Goal: Task Accomplishment & Management: Use online tool/utility

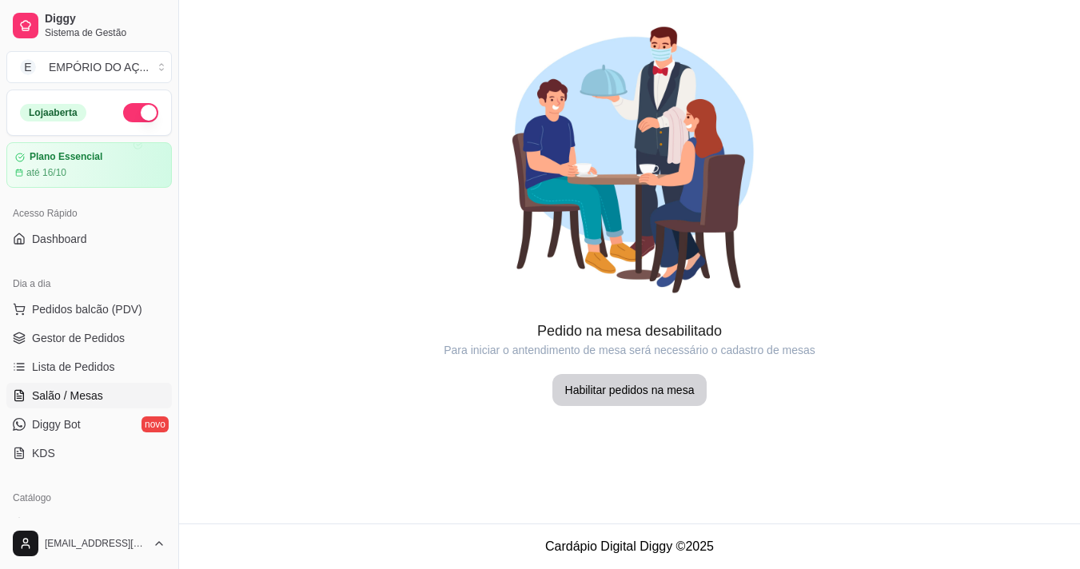
click at [128, 327] on link "Gestor de Pedidos" at bounding box center [88, 338] width 165 height 26
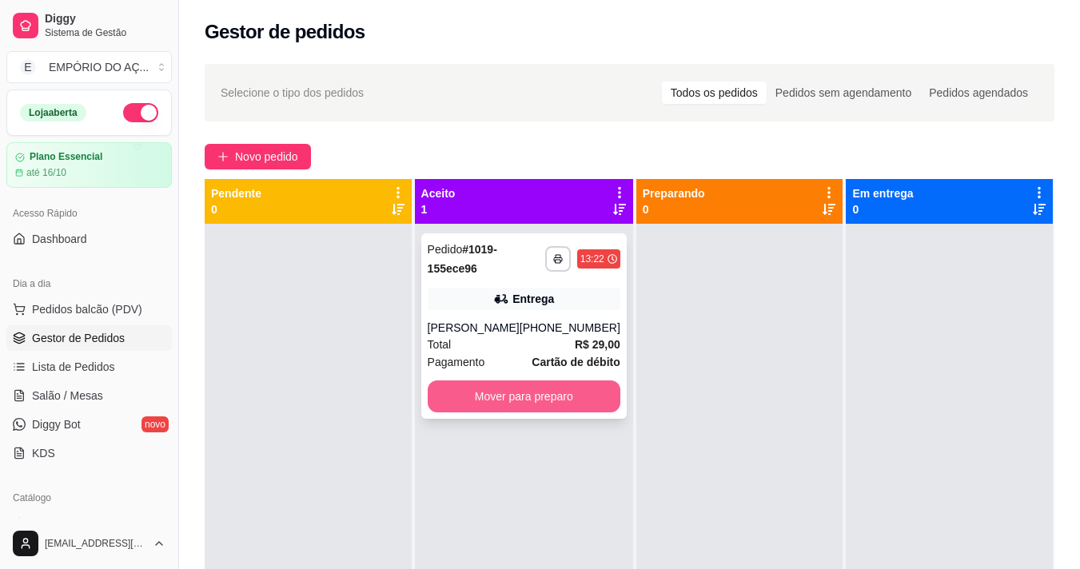
click at [556, 390] on button "Mover para preparo" at bounding box center [524, 397] width 193 height 32
click at [556, 390] on div "Mover para preparo" at bounding box center [524, 397] width 193 height 32
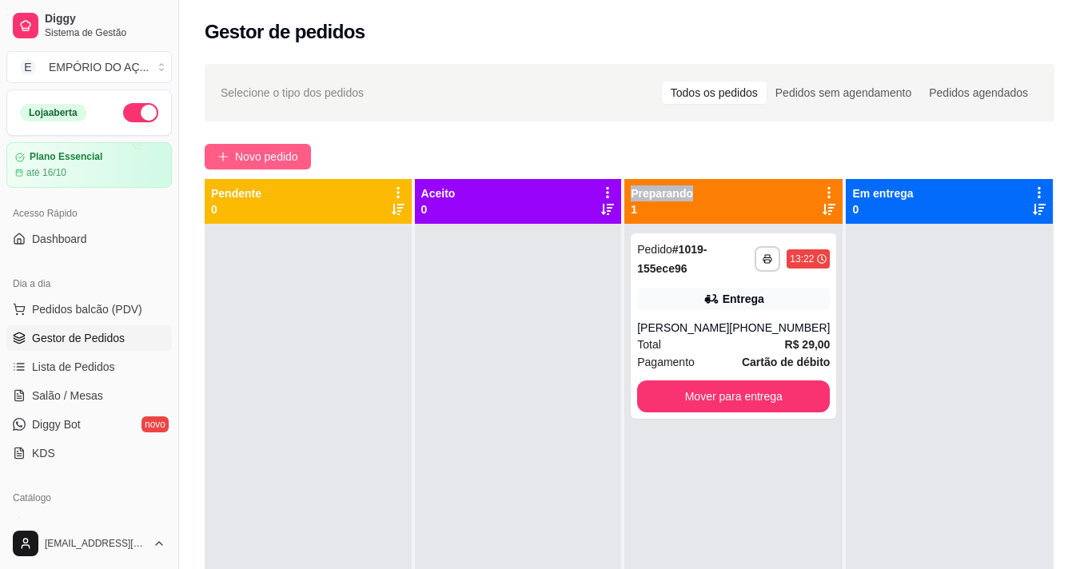
click at [253, 147] on button "Novo pedido" at bounding box center [258, 157] width 106 height 26
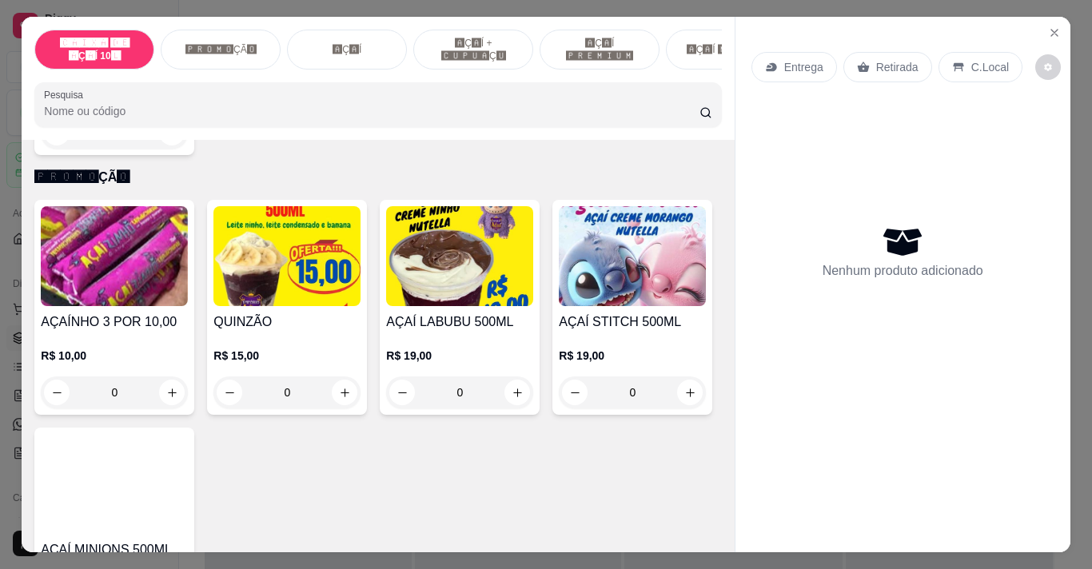
scroll to position [320, 0]
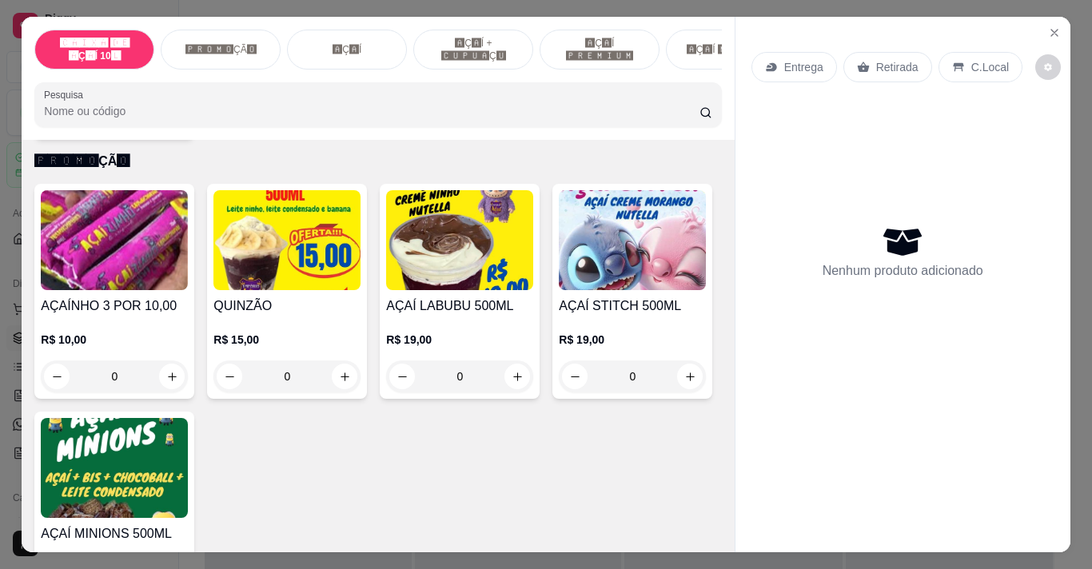
click at [510, 382] on div "0" at bounding box center [459, 377] width 147 height 32
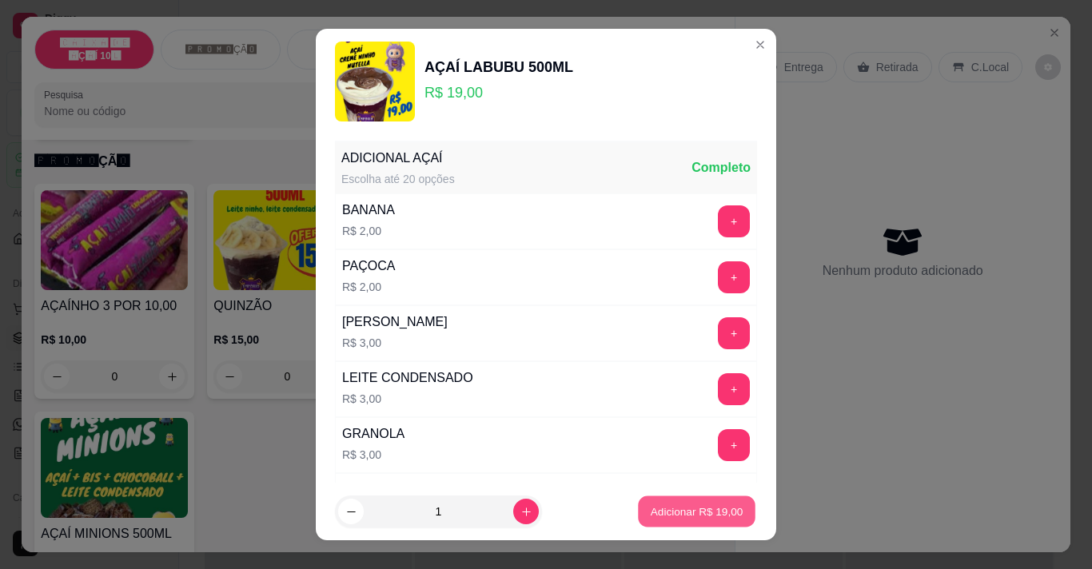
click at [659, 504] on p "Adicionar R$ 19,00" at bounding box center [697, 511] width 93 height 15
type input "1"
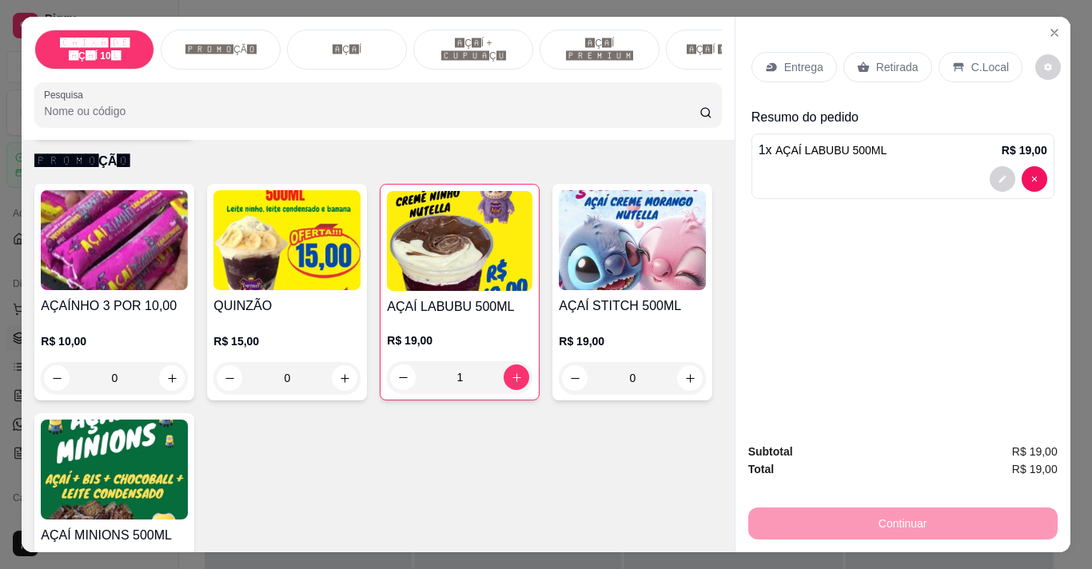
click at [766, 63] on icon at bounding box center [771, 67] width 10 height 9
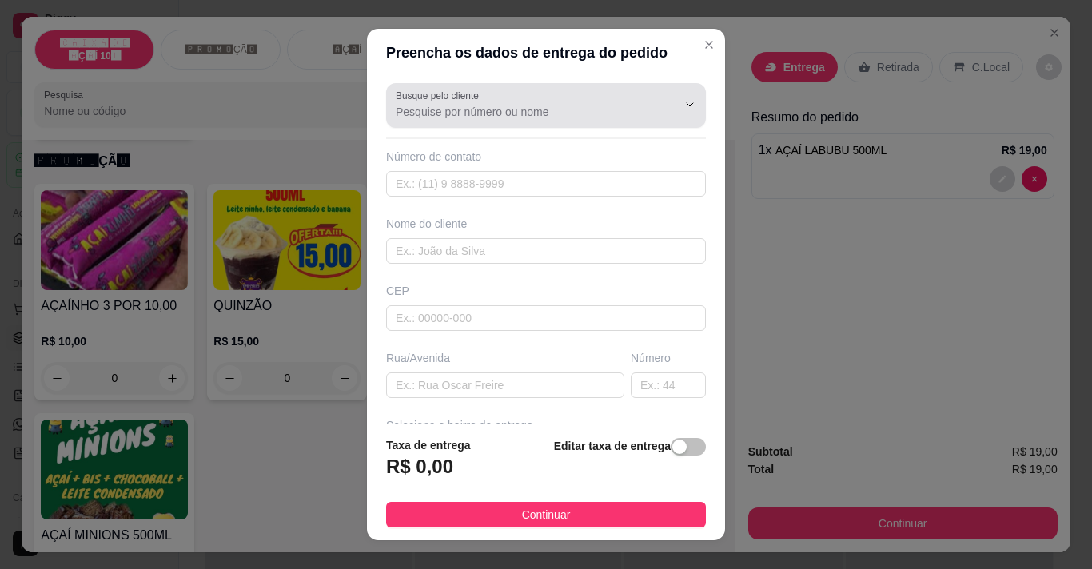
click at [511, 121] on div at bounding box center [546, 106] width 301 height 32
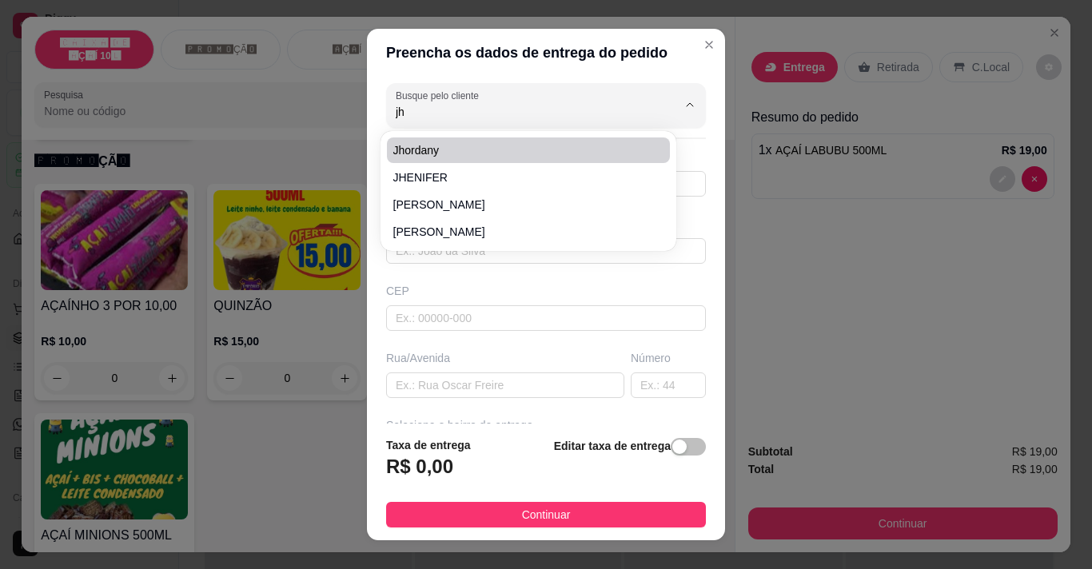
click at [472, 141] on li "Jhordany" at bounding box center [528, 150] width 283 height 26
type input "Jhordany"
type input "38999174153"
type input "Jhordany"
type input "B"
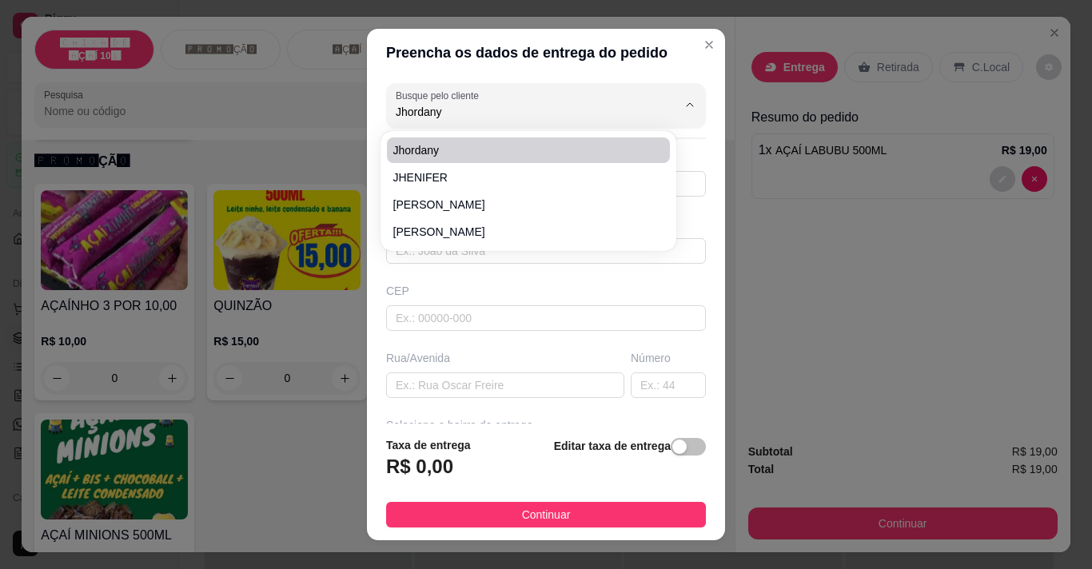
type input "447"
type input "VZP"
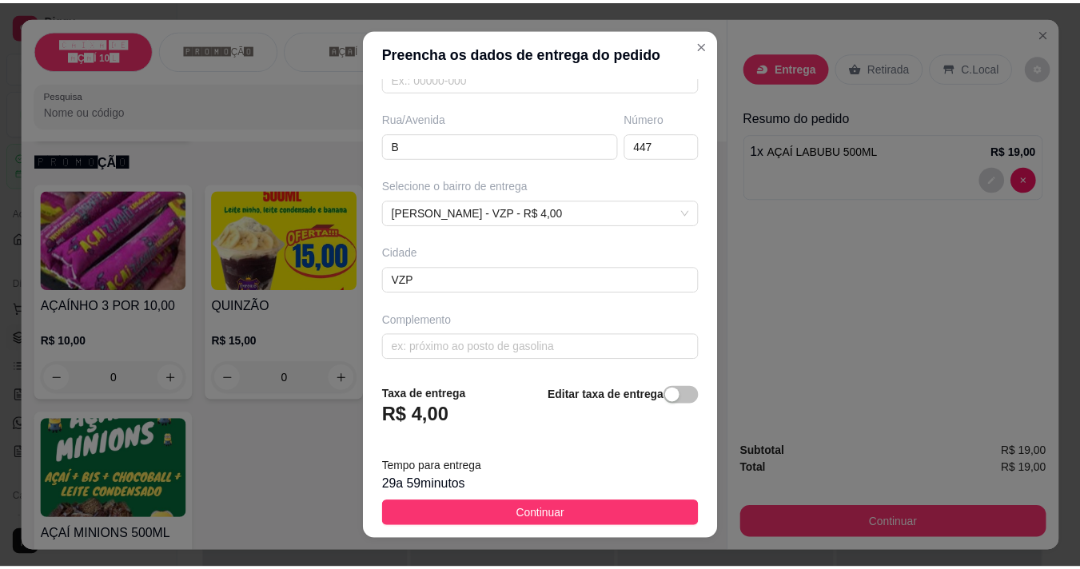
scroll to position [242, 0]
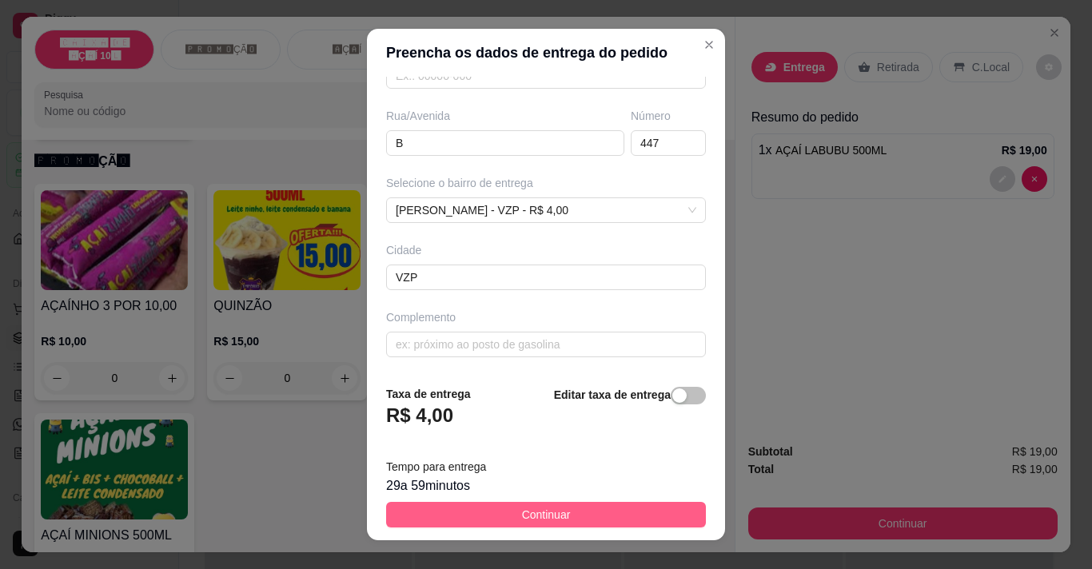
type input "Jhordany"
click at [560, 518] on button "Continuar" at bounding box center [546, 515] width 320 height 26
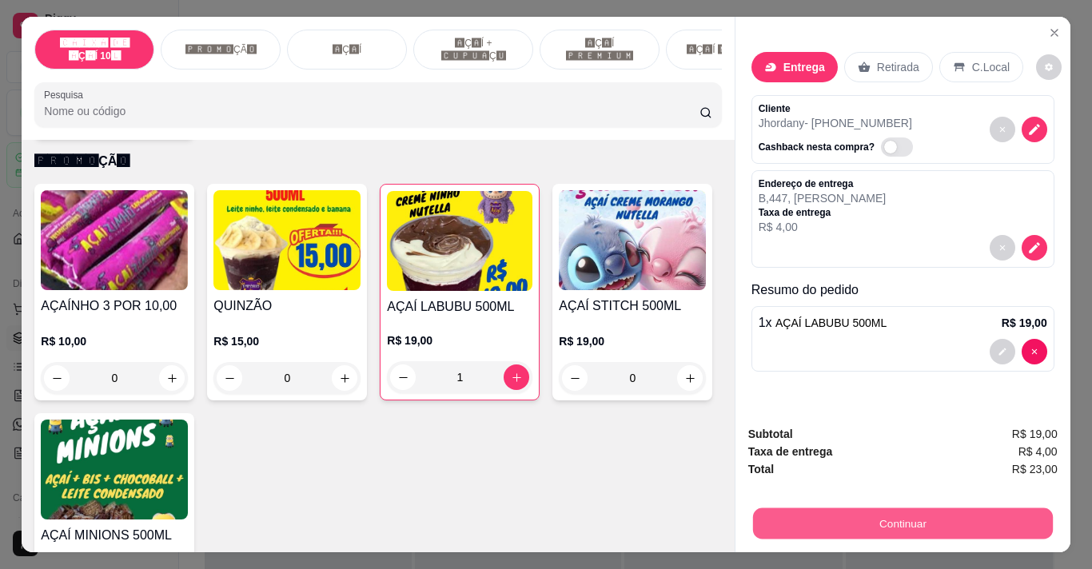
click at [917, 508] on button "Continuar" at bounding box center [902, 523] width 300 height 31
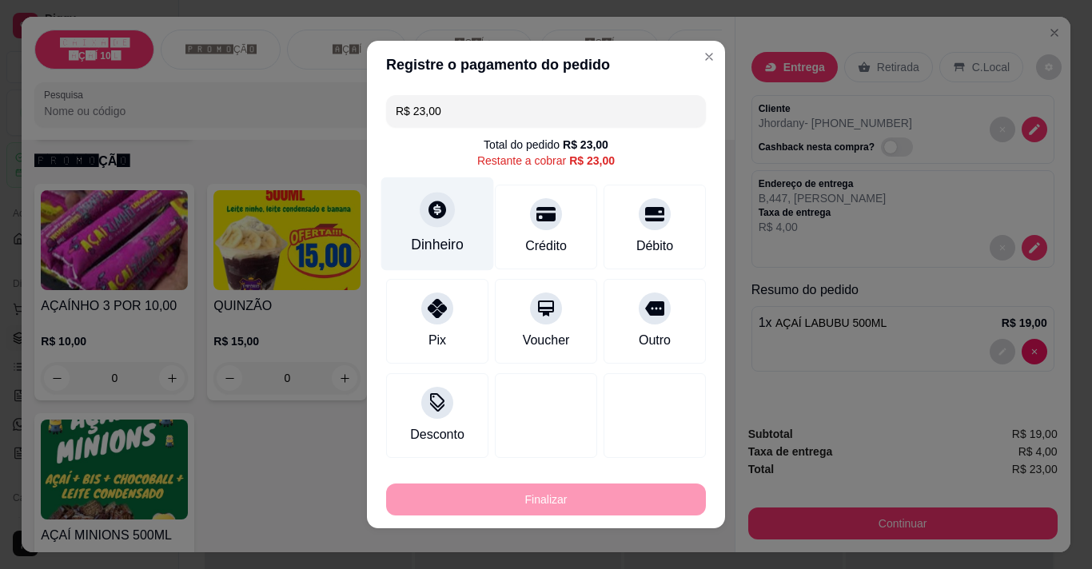
click at [437, 222] on div at bounding box center [437, 209] width 35 height 35
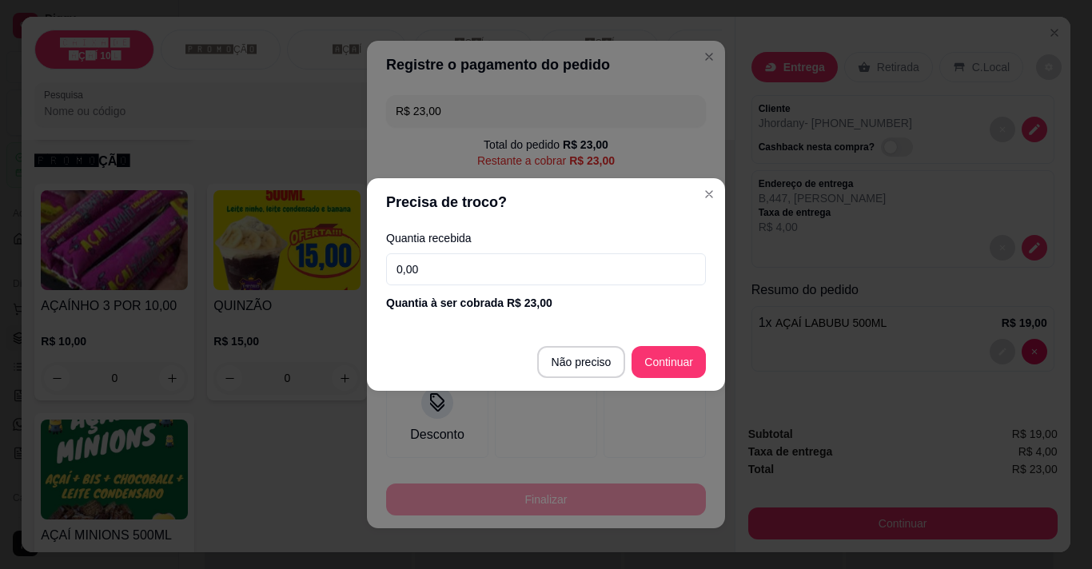
click at [469, 268] on input "0,00" at bounding box center [546, 269] width 320 height 32
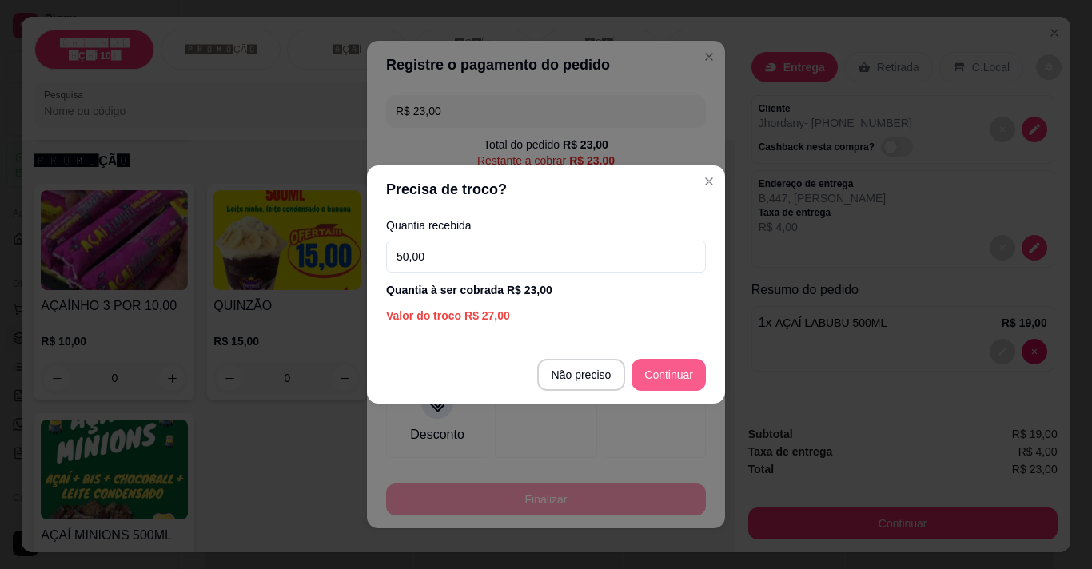
type input "50,00"
type input "R$ 0,00"
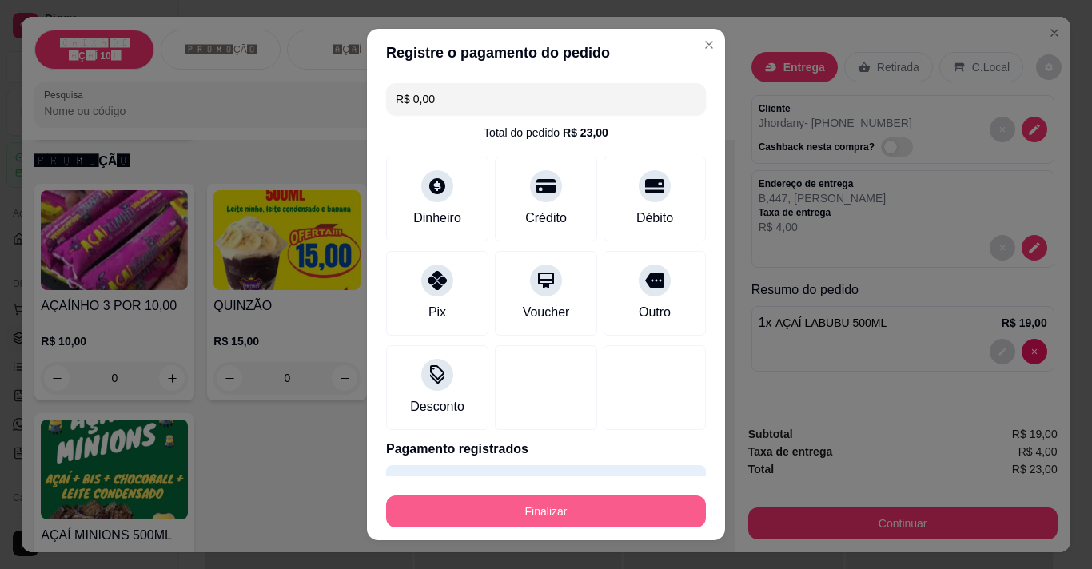
click at [631, 516] on button "Finalizar" at bounding box center [546, 512] width 320 height 32
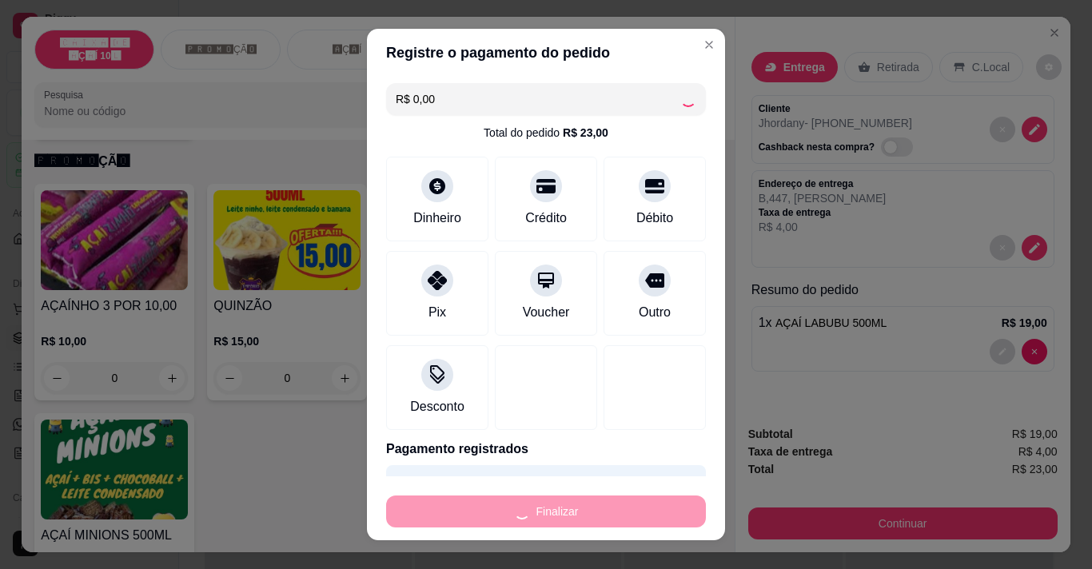
type input "0"
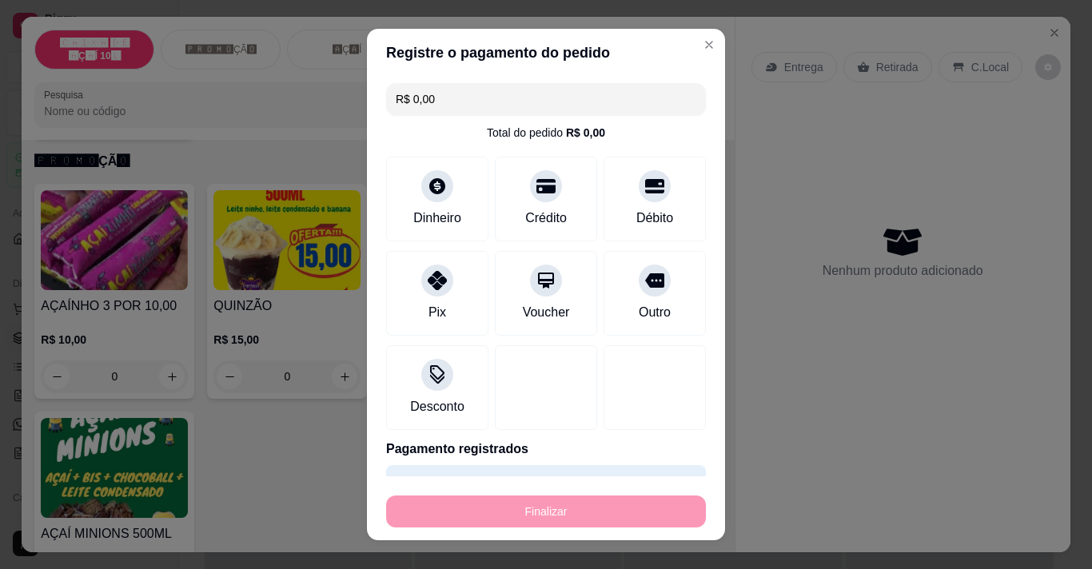
type input "-R$ 23,00"
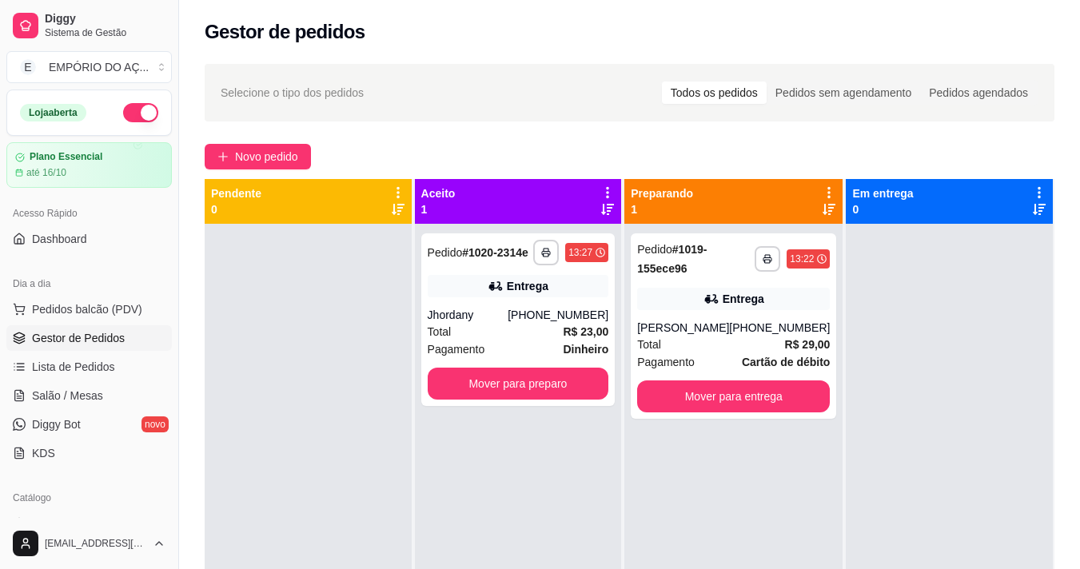
scroll to position [244, 0]
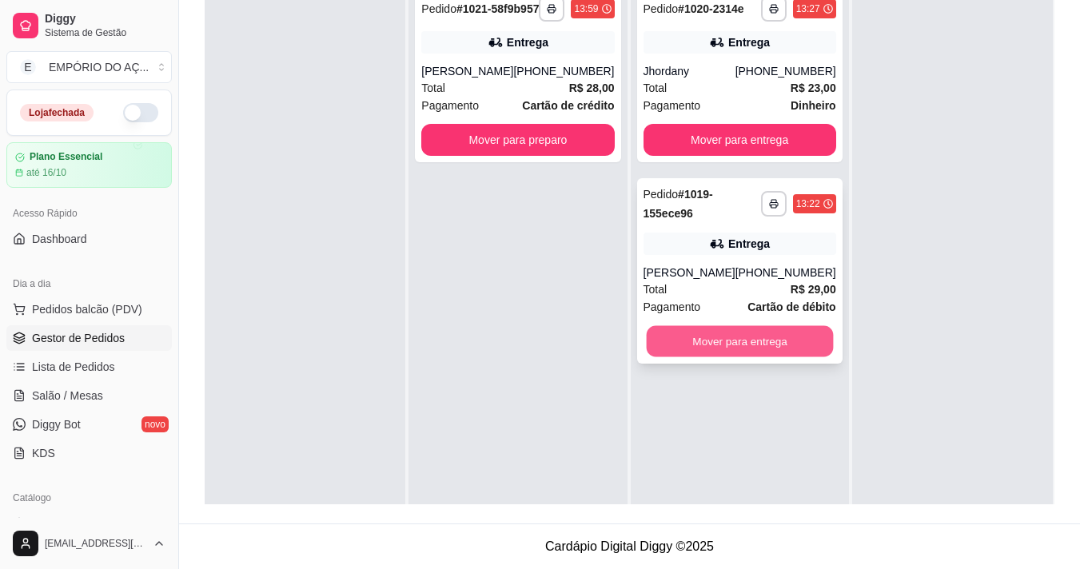
click at [794, 346] on button "Mover para entrega" at bounding box center [739, 341] width 187 height 31
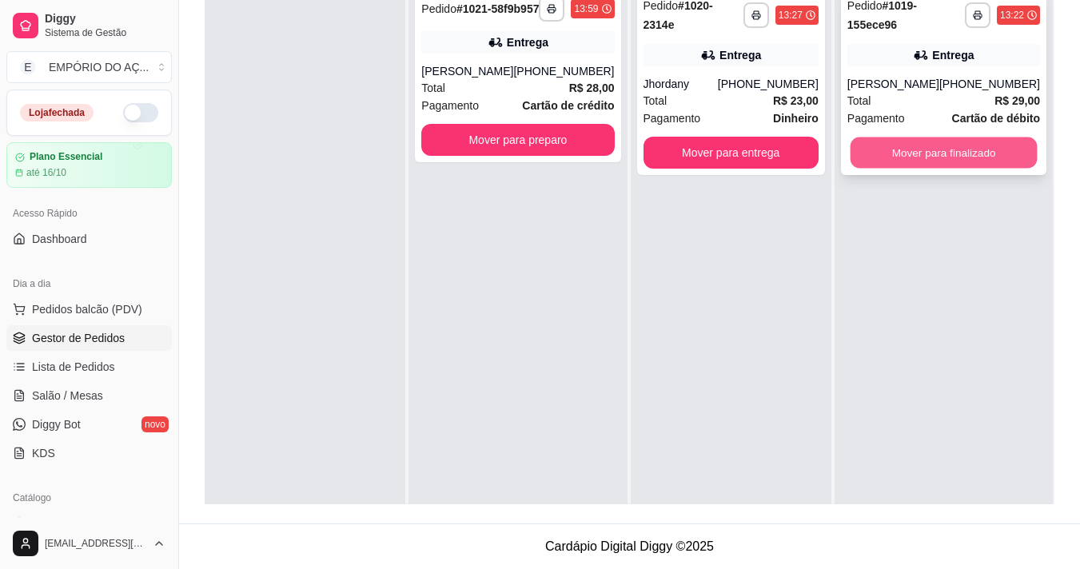
click at [966, 158] on button "Mover para finalizado" at bounding box center [943, 152] width 187 height 31
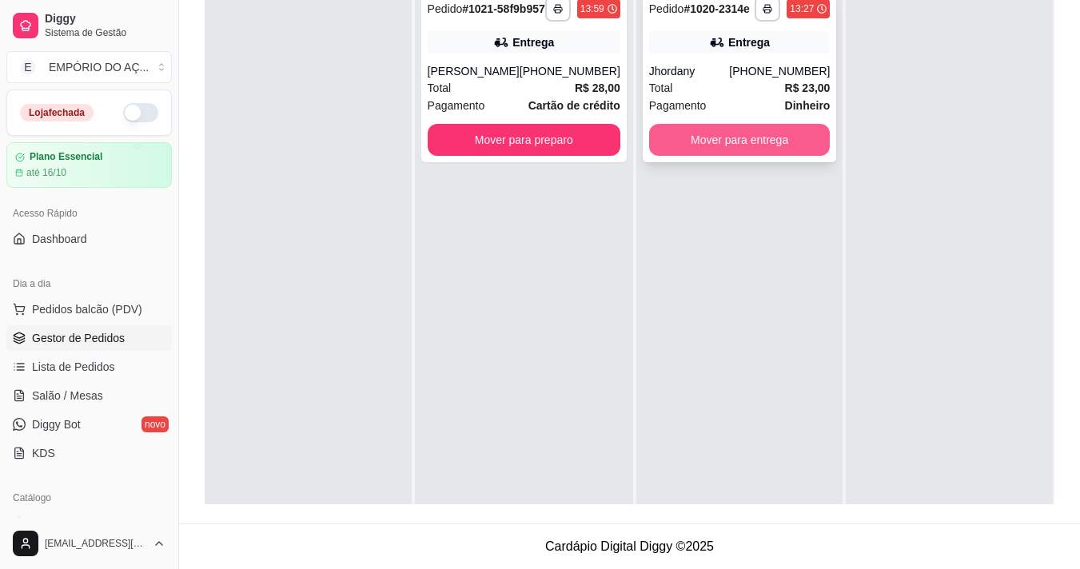
click at [747, 133] on button "Mover para entrega" at bounding box center [739, 140] width 181 height 32
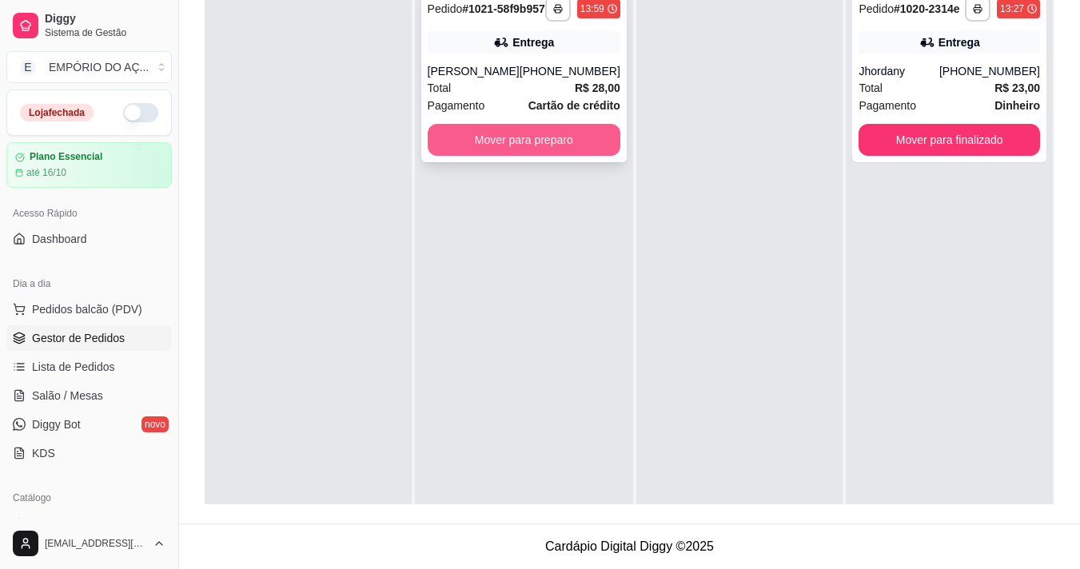
click at [551, 153] on button "Mover para preparo" at bounding box center [524, 140] width 193 height 32
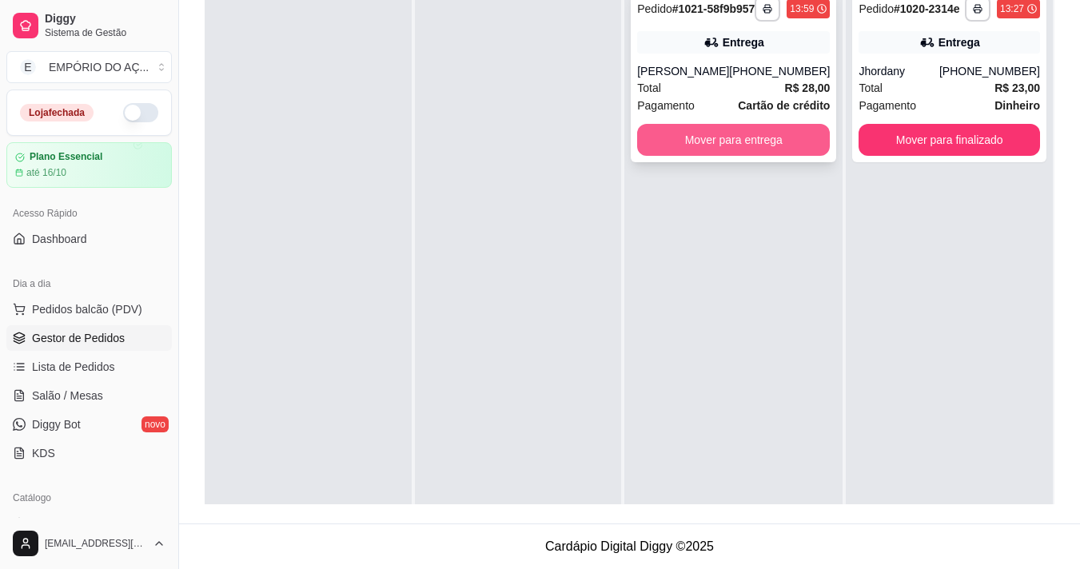
click at [671, 154] on button "Mover para entrega" at bounding box center [733, 140] width 193 height 32
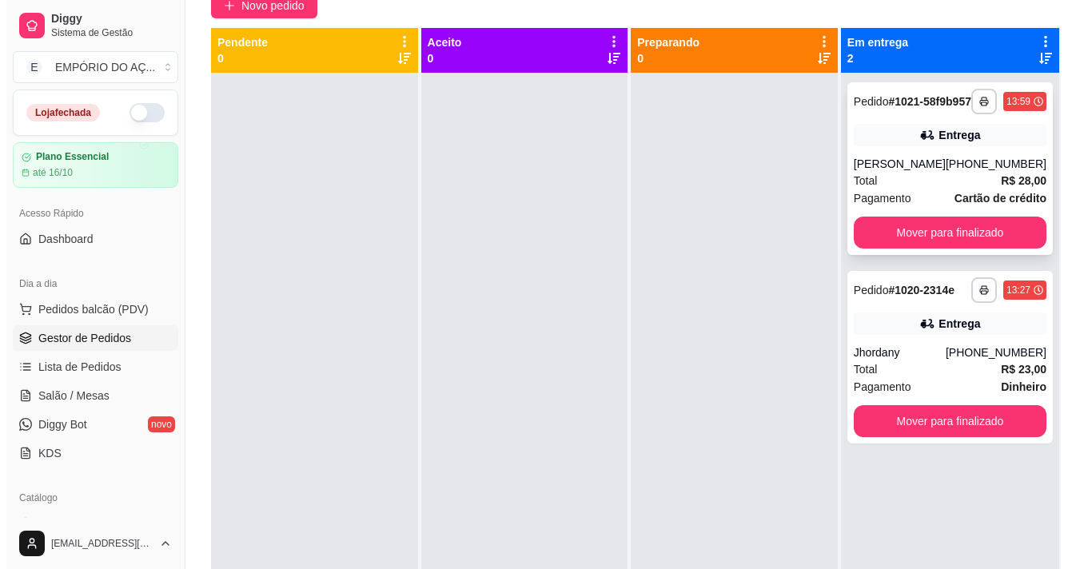
scroll to position [4, 0]
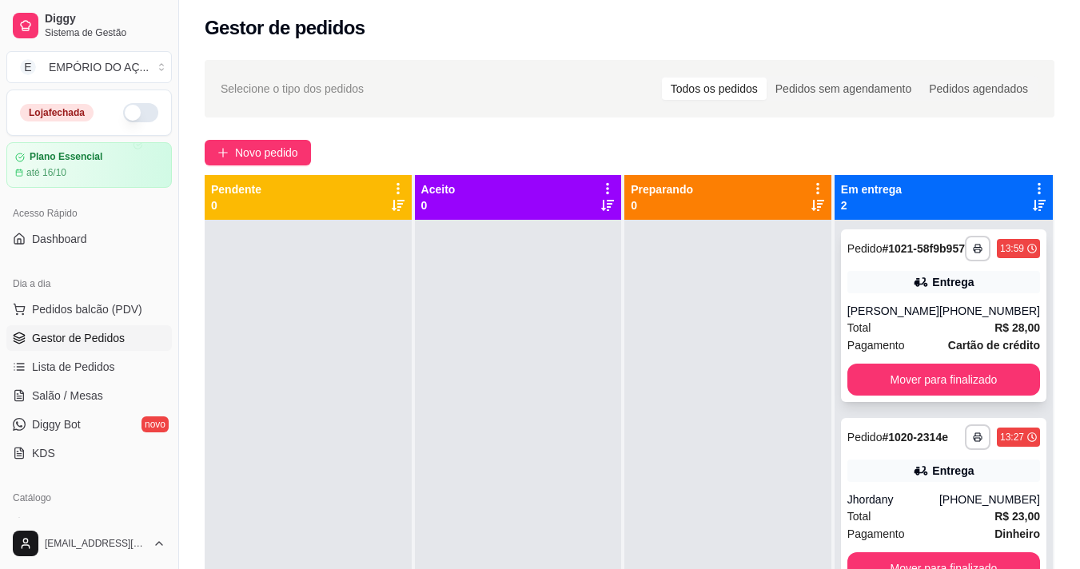
click at [903, 319] on div "[PERSON_NAME]" at bounding box center [893, 311] width 92 height 16
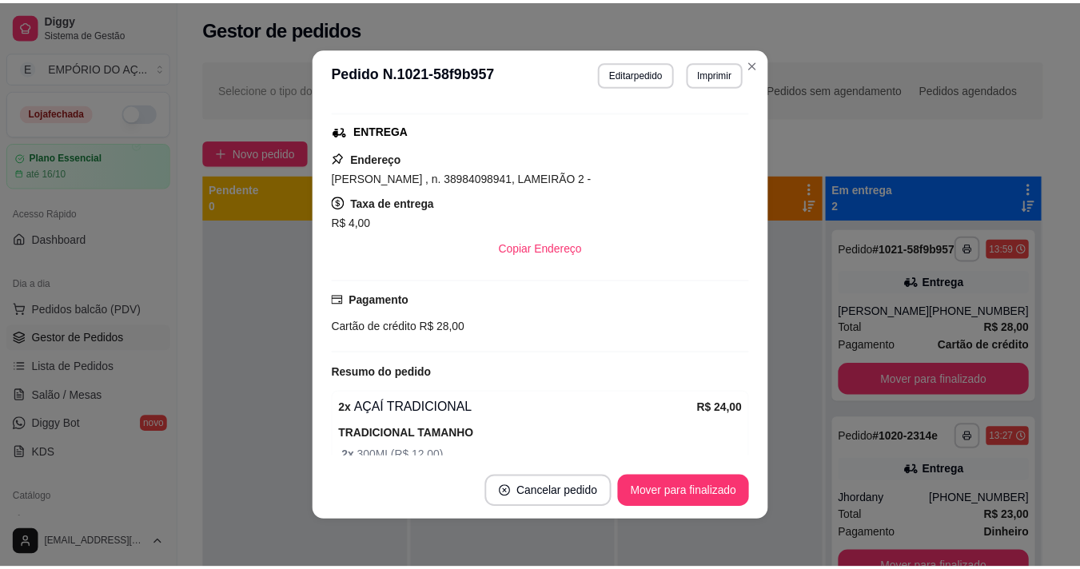
scroll to position [240, 0]
